Goal: Check status: Check status

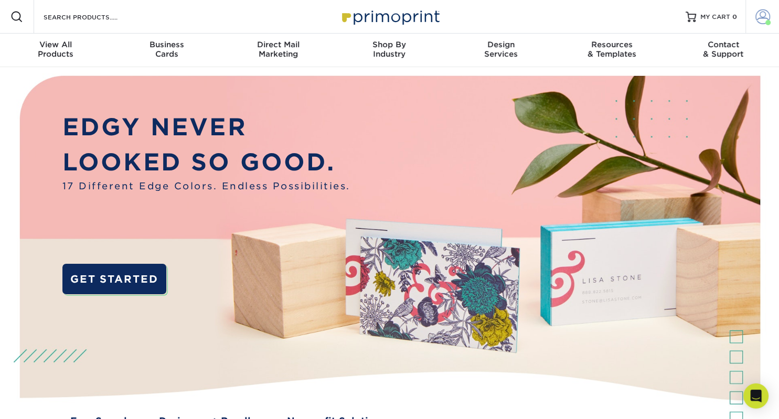
click at [765, 18] on span at bounding box center [763, 16] width 15 height 15
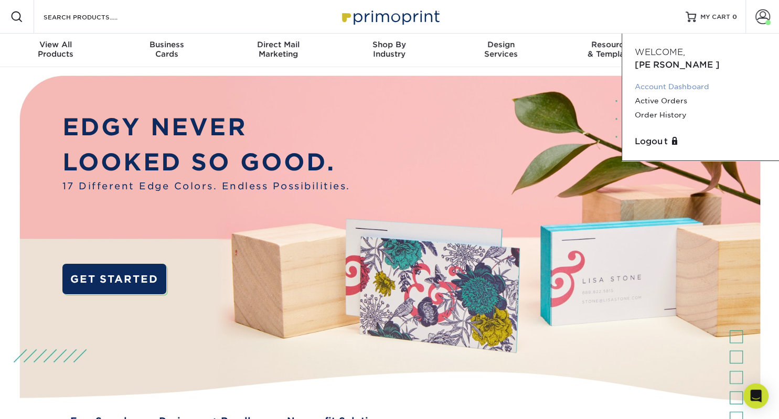
click at [658, 80] on link "Account Dashboard" at bounding box center [701, 87] width 132 height 14
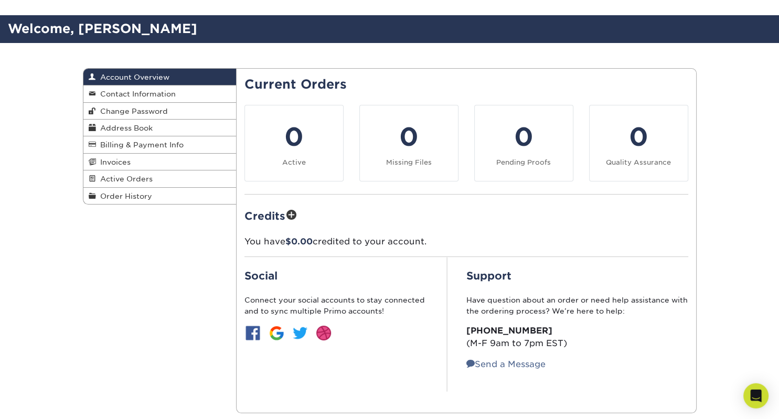
scroll to position [55, 0]
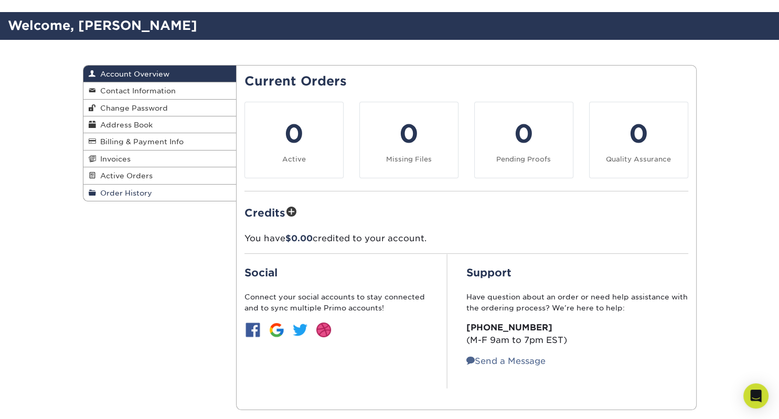
click at [122, 196] on span "Order History" at bounding box center [124, 193] width 56 height 8
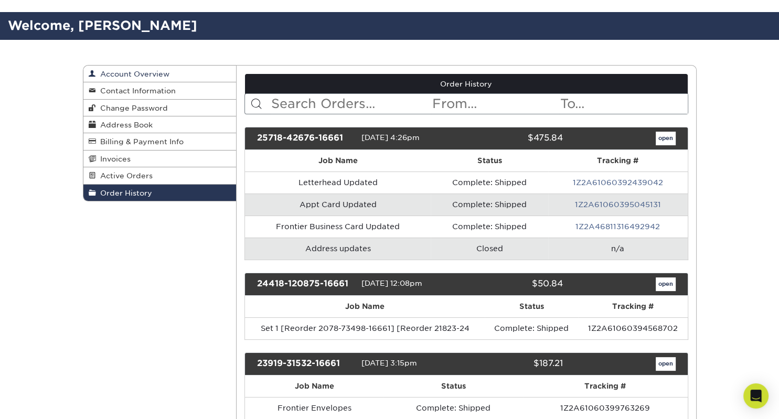
click at [143, 75] on span "Account Overview" at bounding box center [132, 74] width 73 height 8
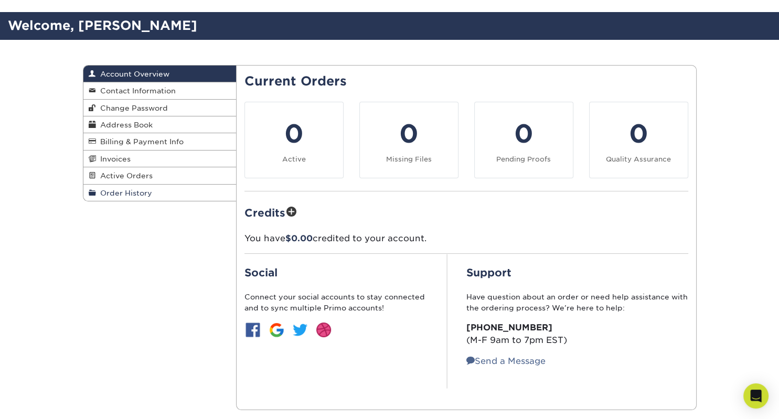
click at [142, 189] on span "Order History" at bounding box center [124, 193] width 56 height 8
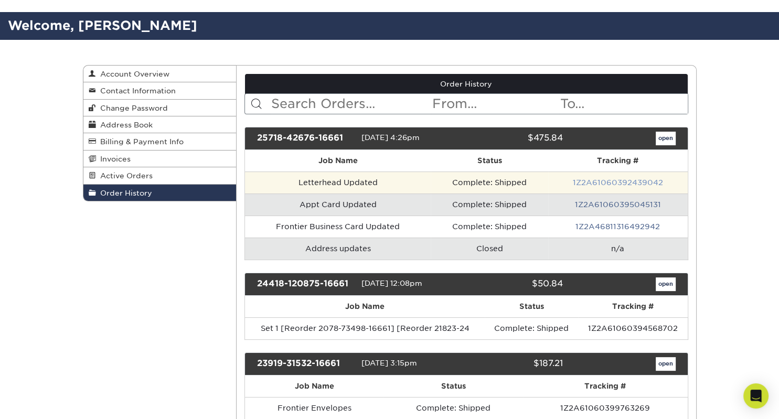
click at [605, 181] on link "1Z2A61060392439042" at bounding box center [618, 182] width 90 height 8
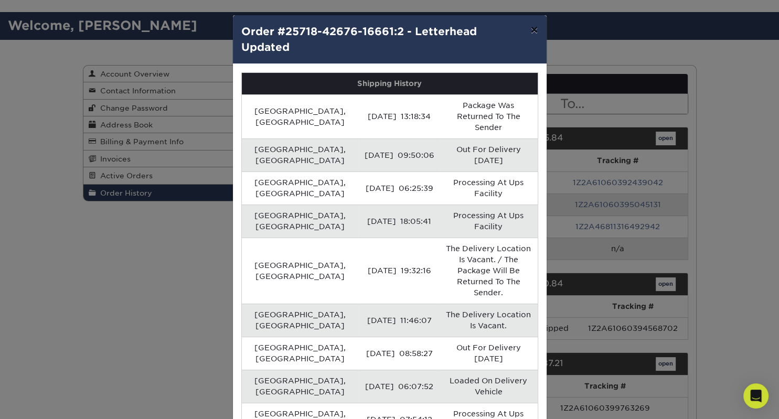
click at [534, 35] on button "×" at bounding box center [534, 29] width 24 height 29
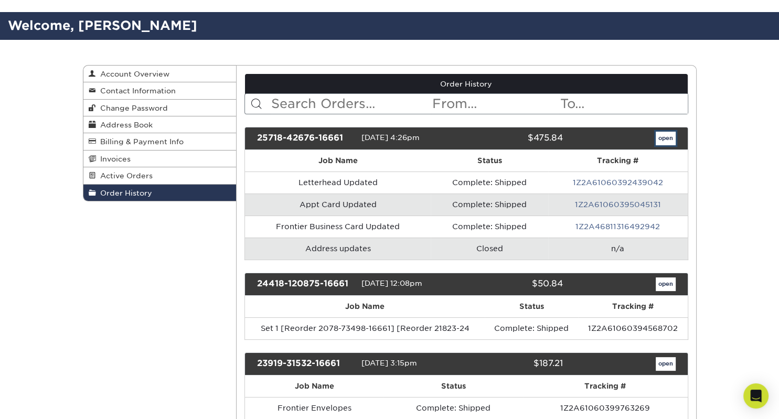
click at [665, 142] on link "open" at bounding box center [666, 139] width 20 height 14
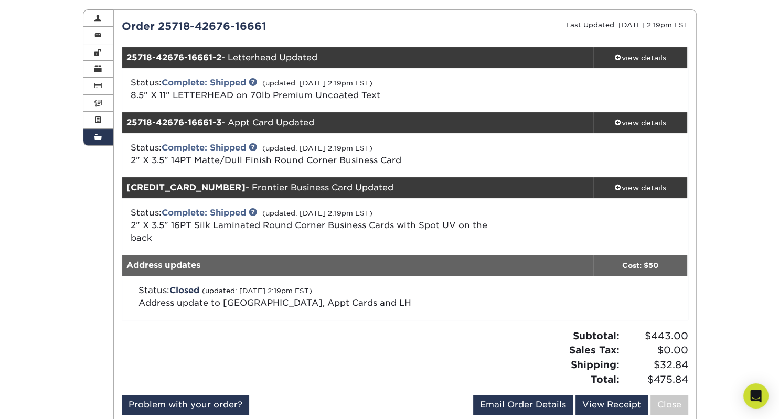
scroll to position [139, 0]
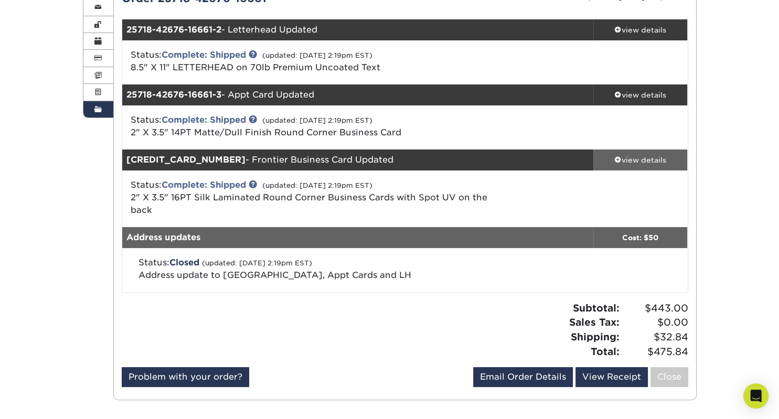
click at [647, 161] on div "view details" at bounding box center [641, 160] width 94 height 10
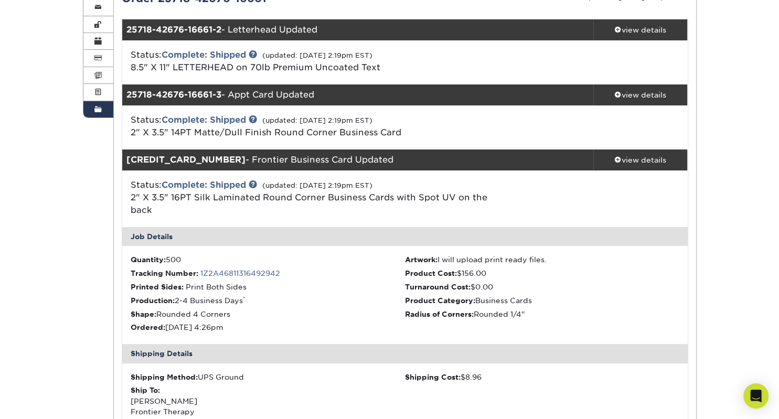
click at [395, 221] on div "Status: Complete: Shipped (updated: 08/11/2025 2:19pm EST) 2" X 3.5" 16PT Silk …" at bounding box center [404, 199] width 581 height 57
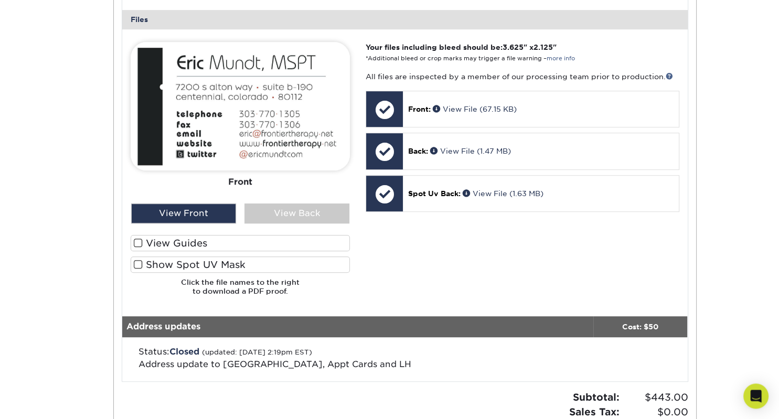
scroll to position [609, 0]
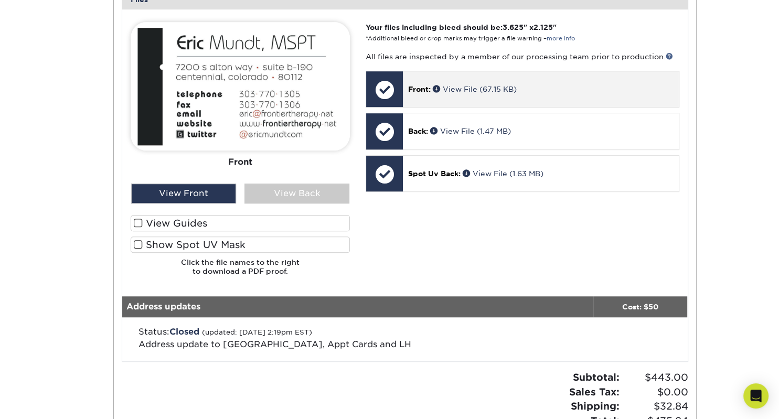
click at [393, 88] on div at bounding box center [384, 89] width 37 height 37
click at [436, 89] on span at bounding box center [438, 88] width 10 height 7
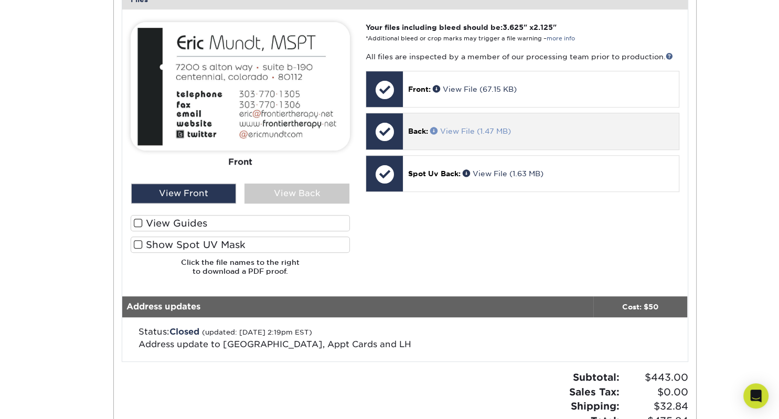
click at [433, 127] on span at bounding box center [435, 130] width 10 height 7
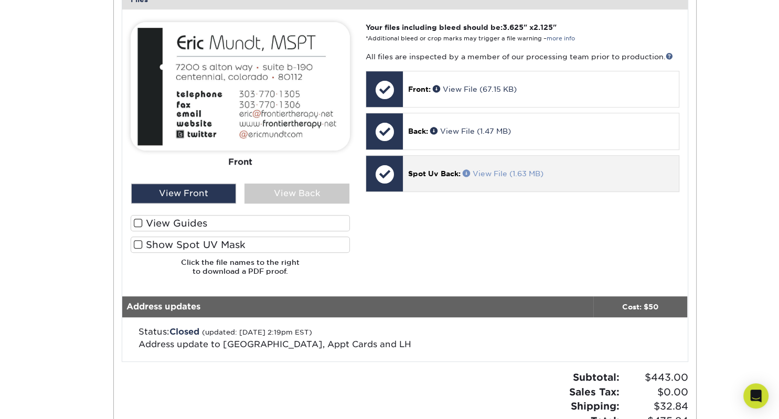
click at [468, 174] on span at bounding box center [468, 173] width 10 height 7
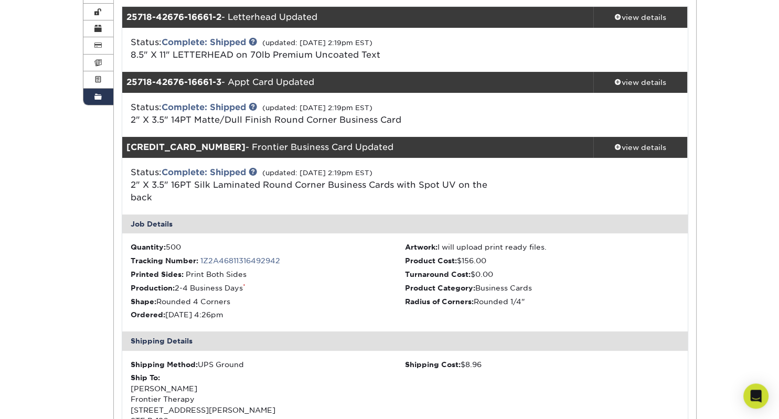
scroll to position [0, 0]
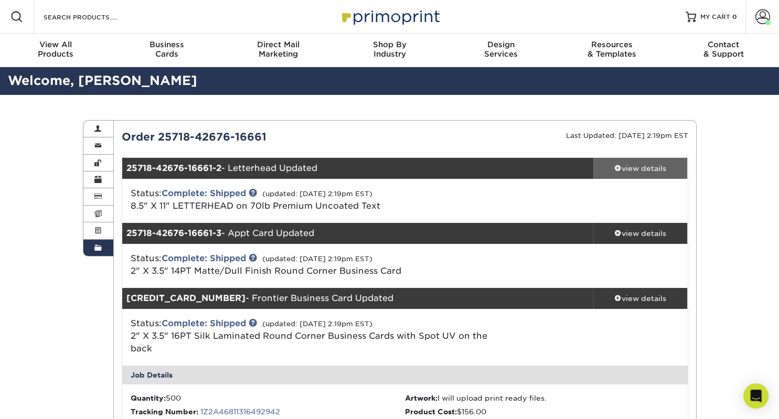
click at [629, 166] on div "view details" at bounding box center [641, 168] width 94 height 10
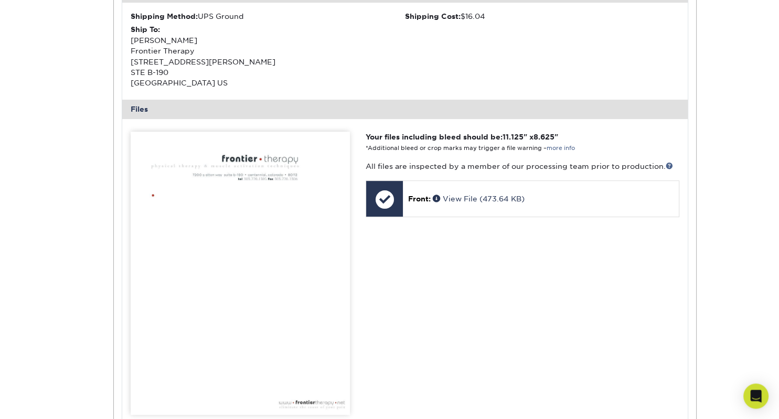
scroll to position [362, 0]
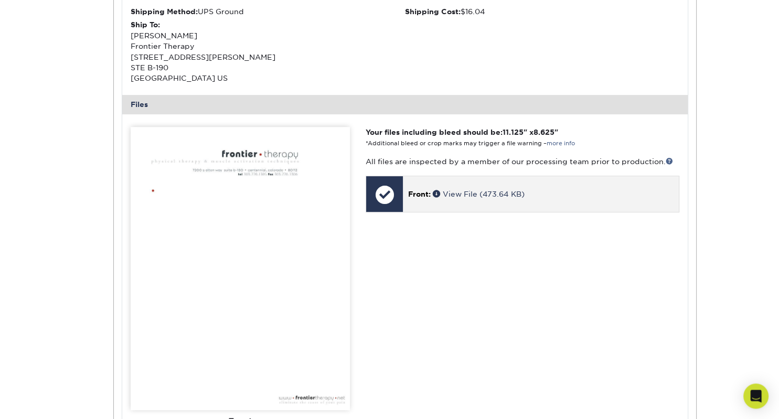
click at [389, 196] on div at bounding box center [384, 194] width 37 height 37
click at [435, 193] on span at bounding box center [438, 193] width 10 height 7
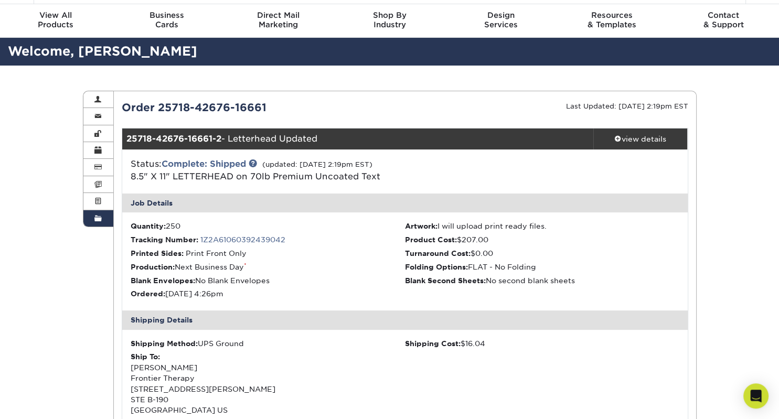
scroll to position [0, 0]
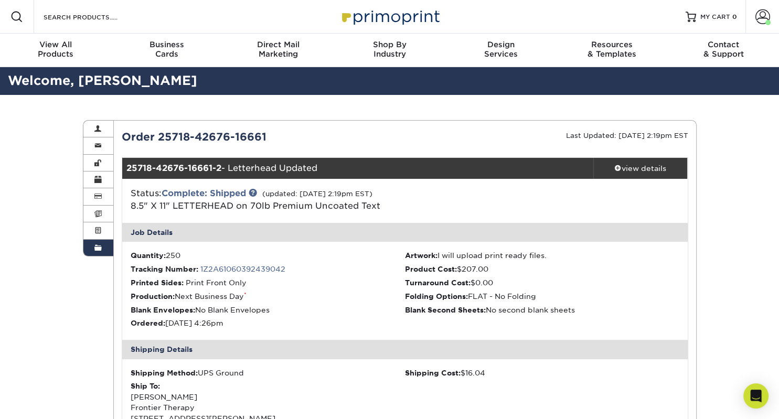
click at [589, 289] on ul "Quantity: 250 Artwork: I will upload print ready files. Tracking Number: 1Z2A61…" at bounding box center [405, 291] width 566 height 98
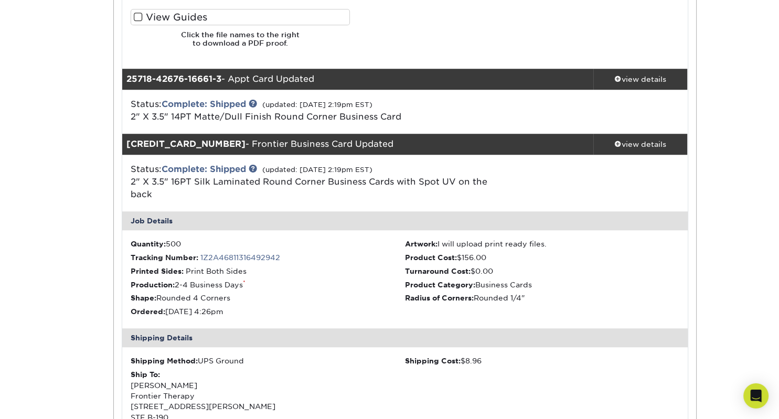
scroll to position [797, 0]
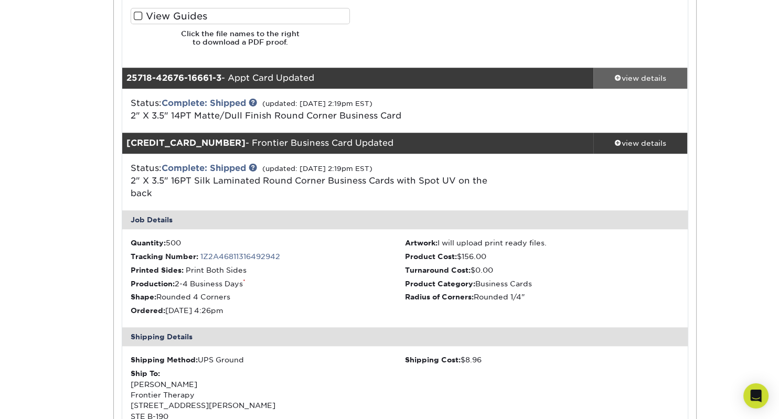
click at [641, 79] on div "view details" at bounding box center [641, 77] width 94 height 10
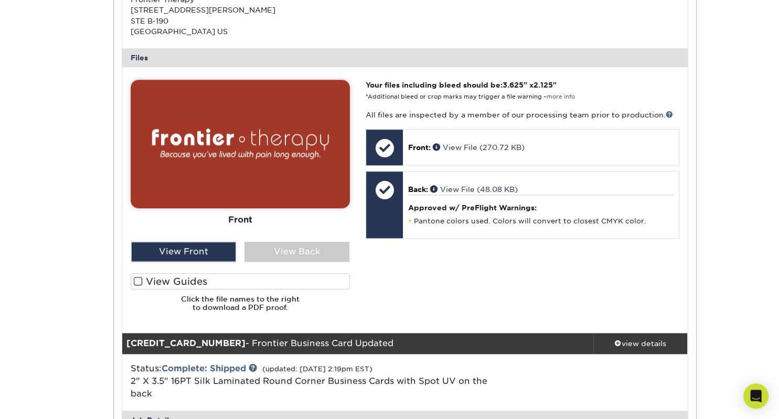
scroll to position [1113, 0]
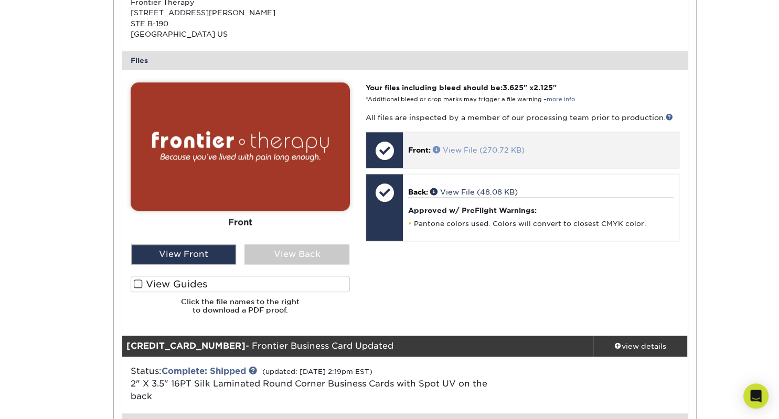
click at [438, 150] on span at bounding box center [438, 149] width 10 height 7
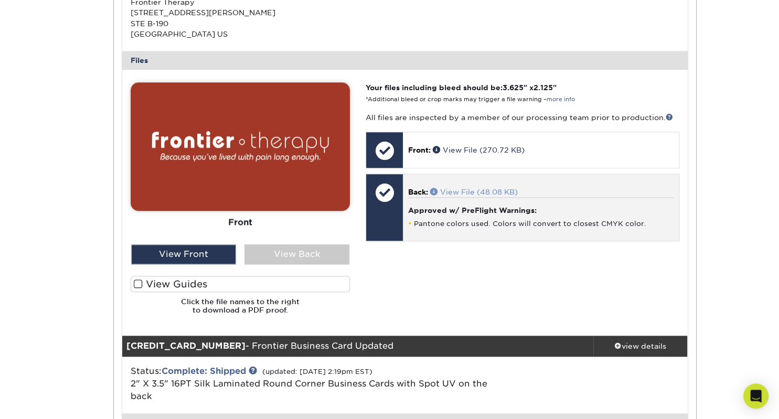
click at [436, 189] on span at bounding box center [435, 191] width 10 height 7
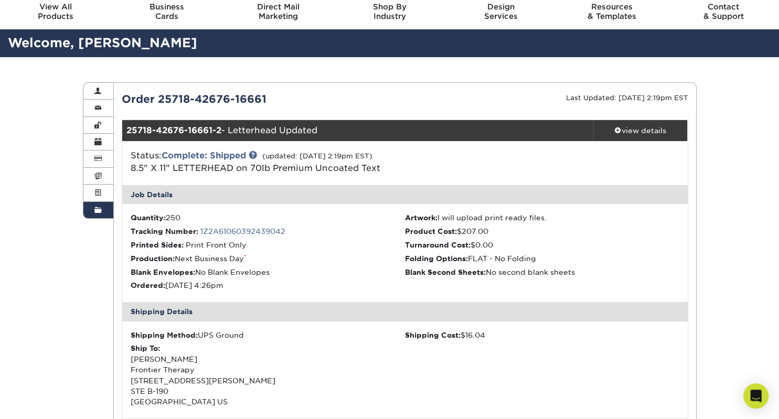
scroll to position [0, 0]
